Goal: Navigation & Orientation: Understand site structure

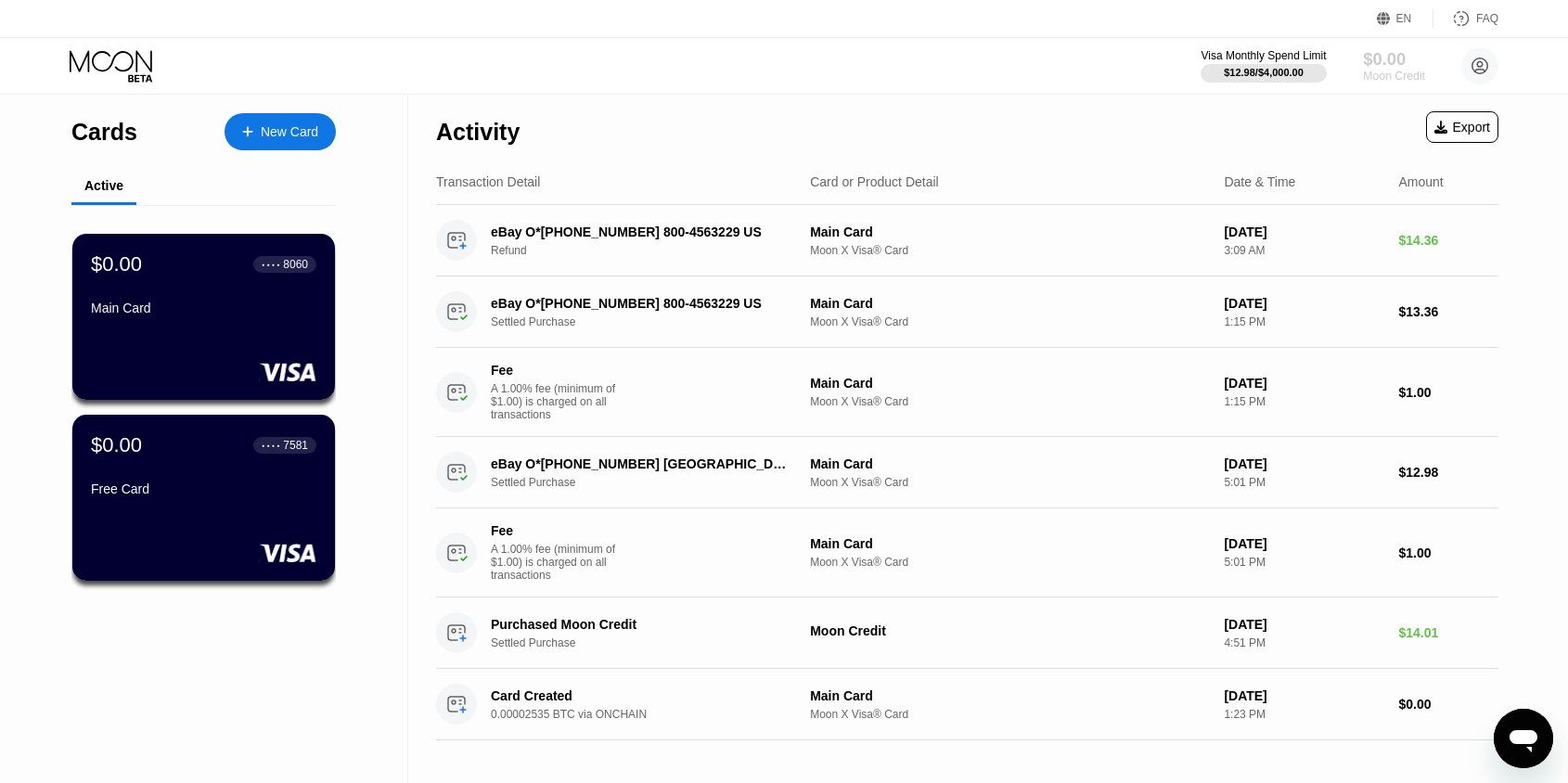
click at [1376, 65] on div "$0.00" at bounding box center [1394, 59] width 62 height 20
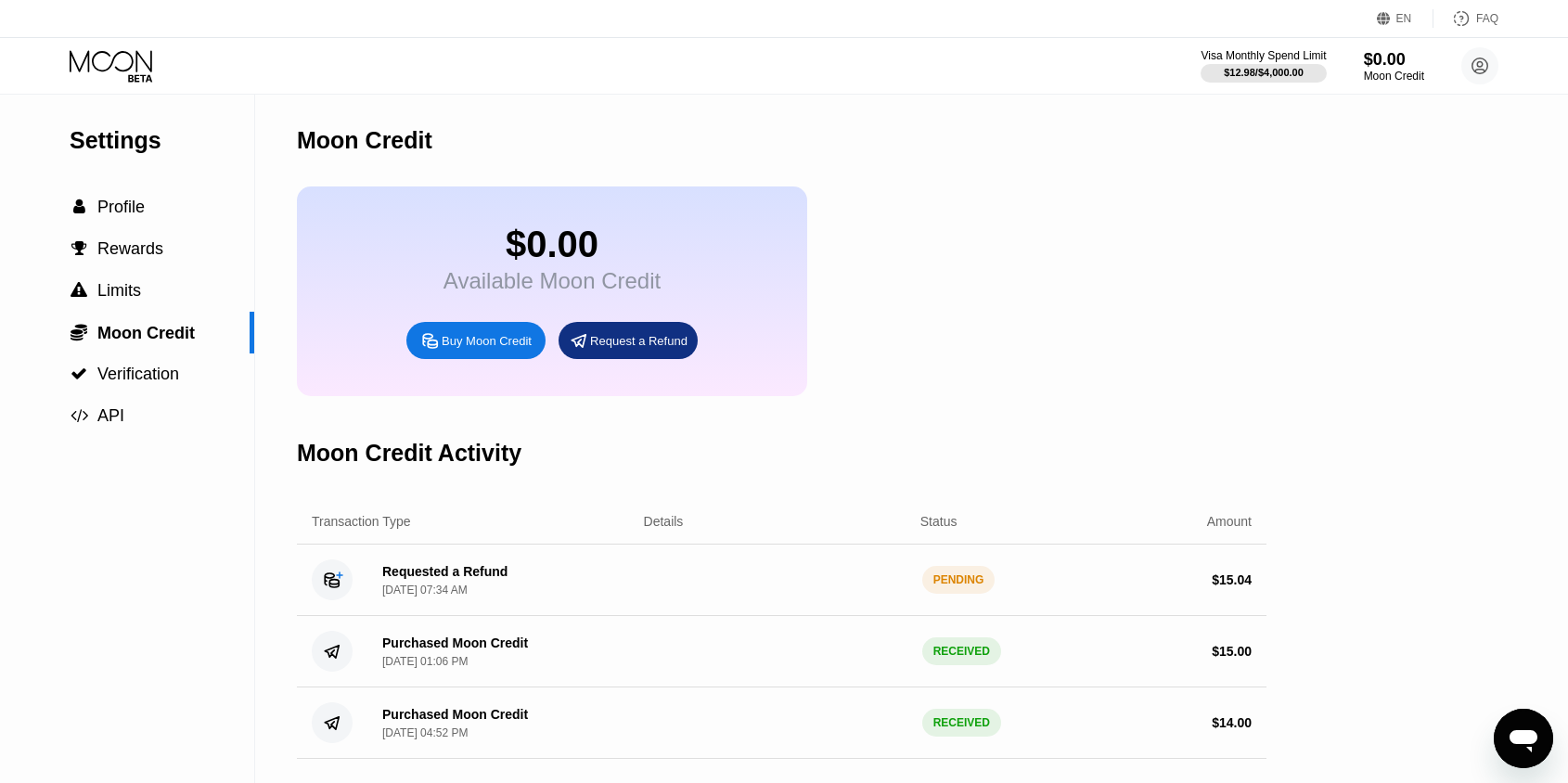
click at [470, 577] on div "Requested a Refund" at bounding box center [445, 572] width 126 height 15
click at [177, 307] on div " Limits" at bounding box center [127, 290] width 254 height 42
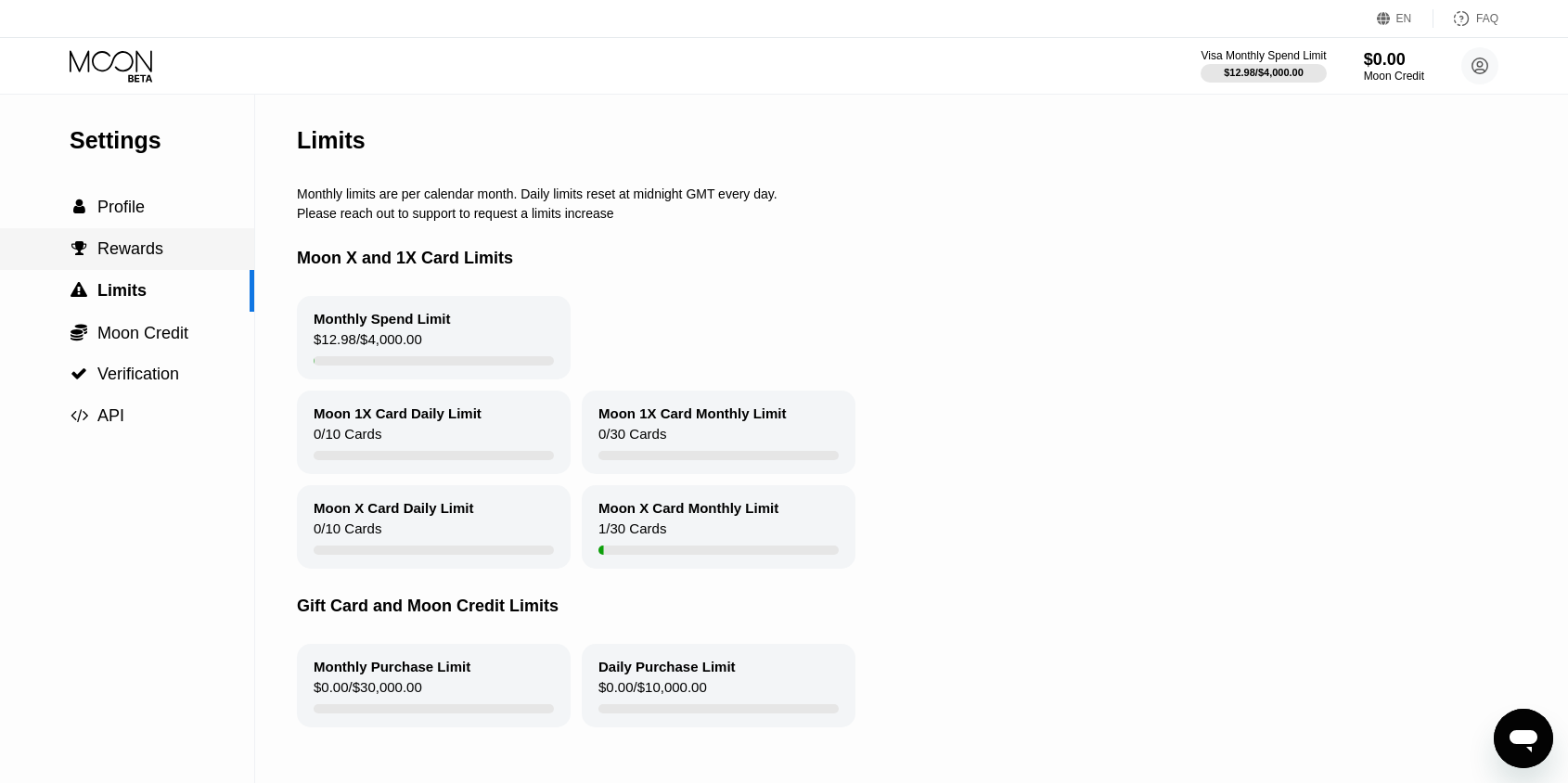
click at [172, 251] on div " Rewards" at bounding box center [127, 249] width 254 height 20
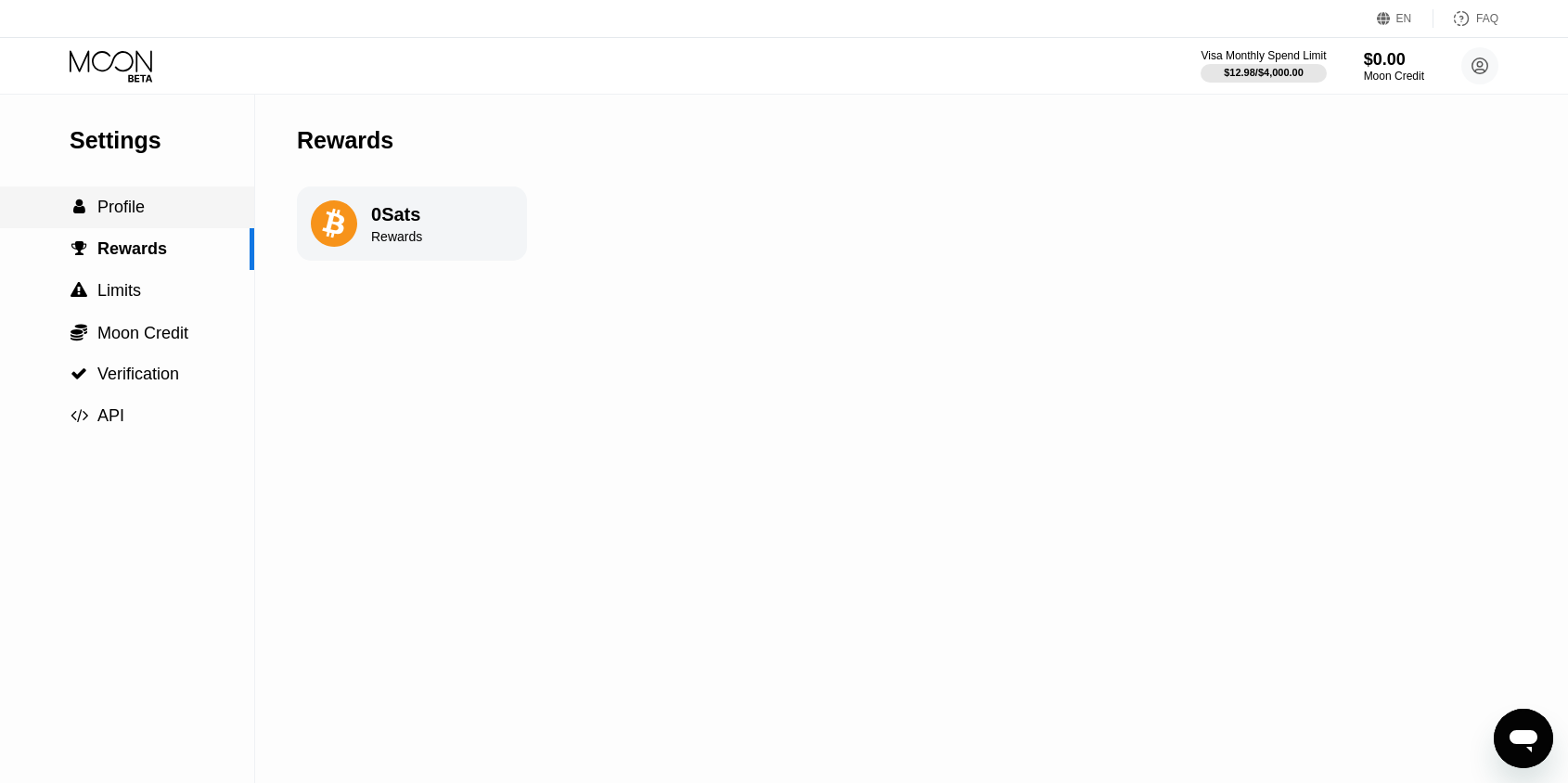
click at [176, 203] on div " Profile" at bounding box center [127, 207] width 254 height 20
